Goal: Find specific page/section

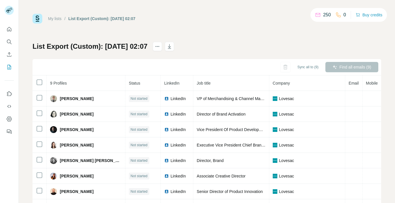
click at [344, 65] on div "Find all emails (9)" at bounding box center [351, 67] width 53 height 10
click at [346, 68] on div "Find all emails (9)" at bounding box center [351, 67] width 53 height 10
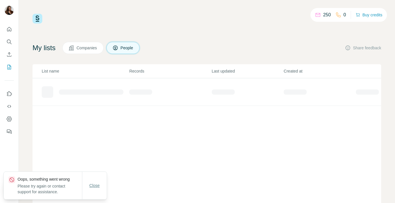
scroll to position [26, 0]
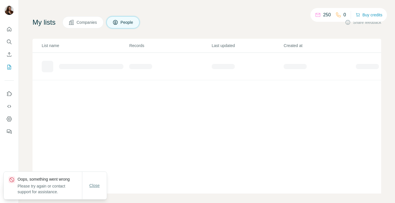
click at [96, 183] on span "Close" at bounding box center [94, 186] width 10 height 6
